Goal: Task Accomplishment & Management: Complete application form

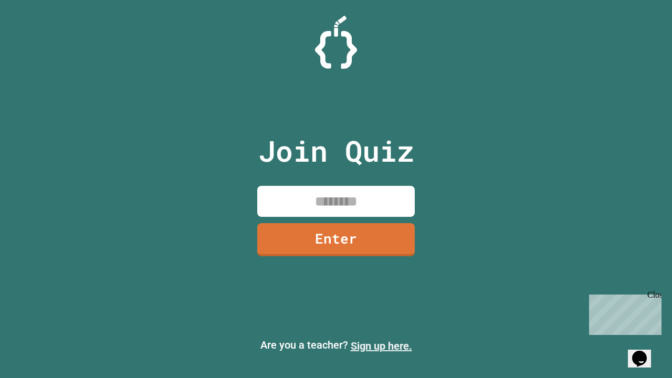
click at [381, 346] on link "Sign up here." at bounding box center [381, 346] width 61 height 13
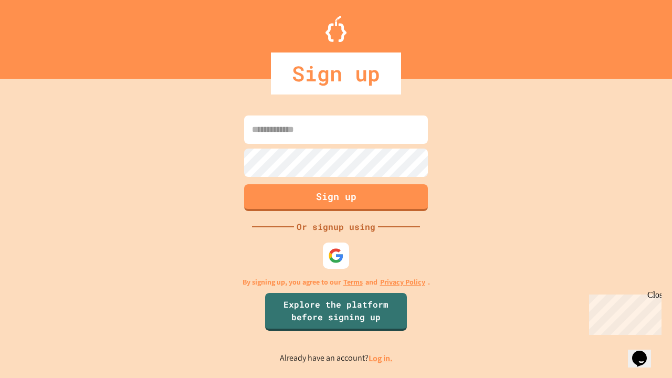
click at [381, 358] on link "Log in." at bounding box center [380, 358] width 24 height 11
